Goal: Information Seeking & Learning: Learn about a topic

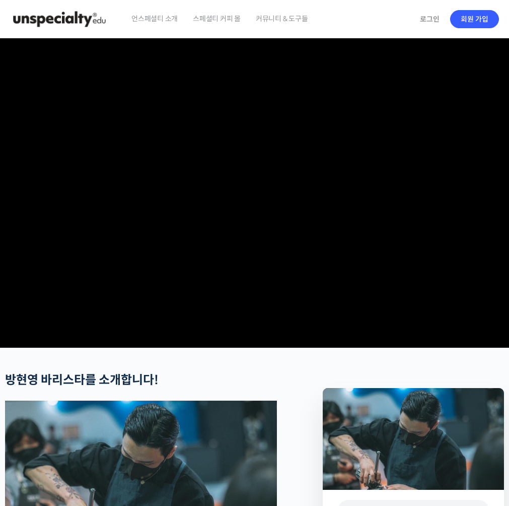
click at [80, 19] on img at bounding box center [59, 19] width 99 height 30
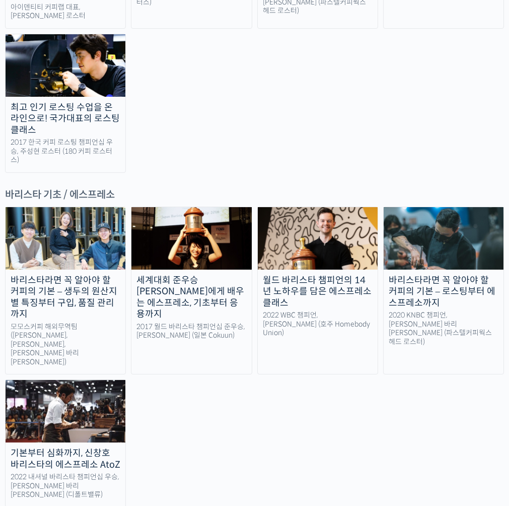
scroll to position [1209, 0]
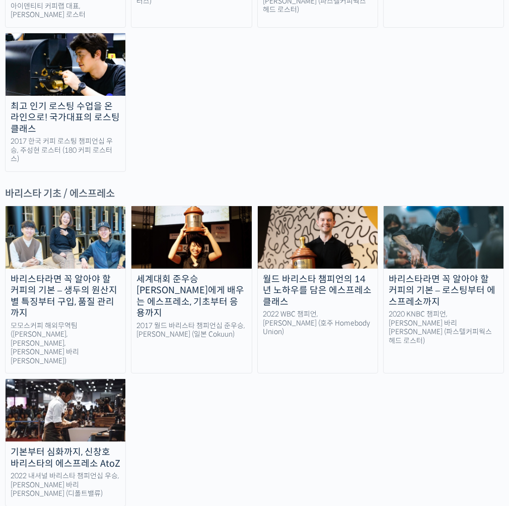
click at [54, 206] on img at bounding box center [66, 237] width 120 height 62
click at [444, 206] on img at bounding box center [444, 237] width 120 height 62
click at [69, 379] on img at bounding box center [66, 410] width 120 height 62
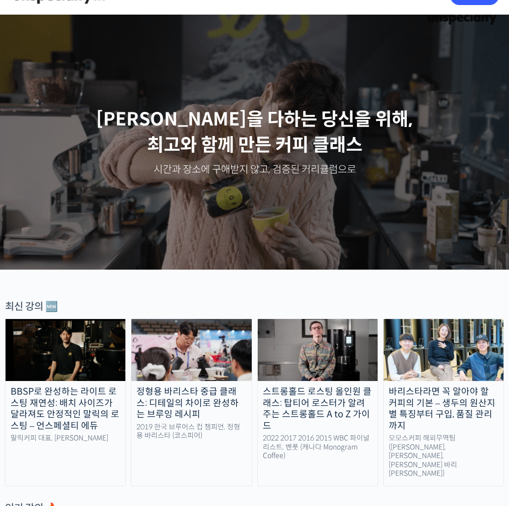
scroll to position [0, 0]
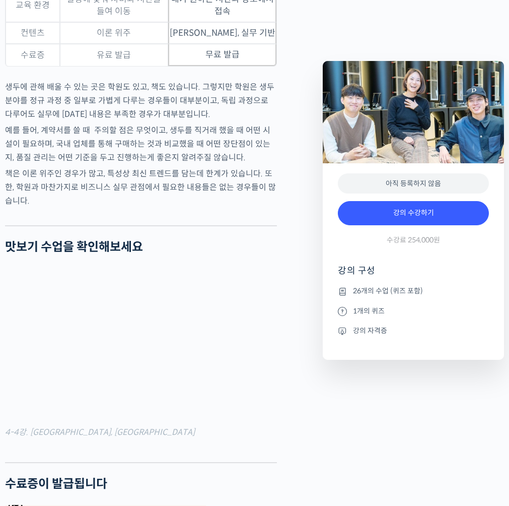
scroll to position [3426, 0]
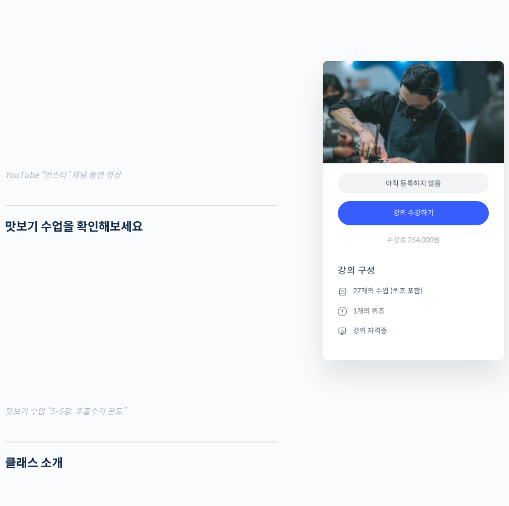
scroll to position [857, 0]
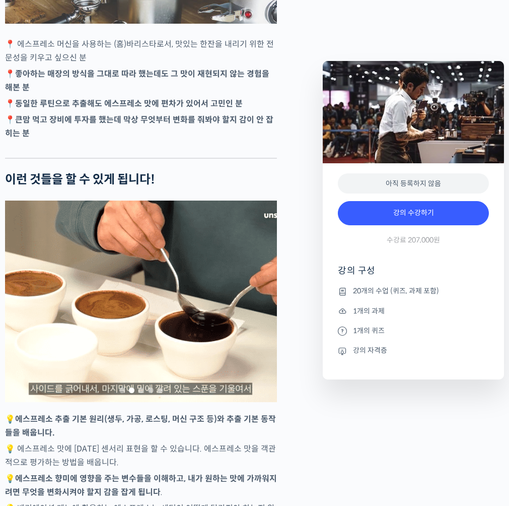
scroll to position [2015, 0]
